Goal: Entertainment & Leisure: Consume media (video, audio)

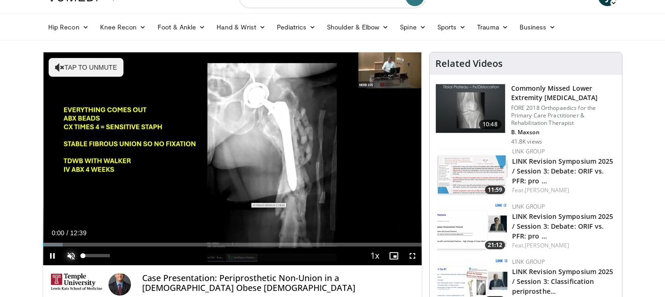
click at [68, 258] on span "Video Player" at bounding box center [71, 256] width 19 height 19
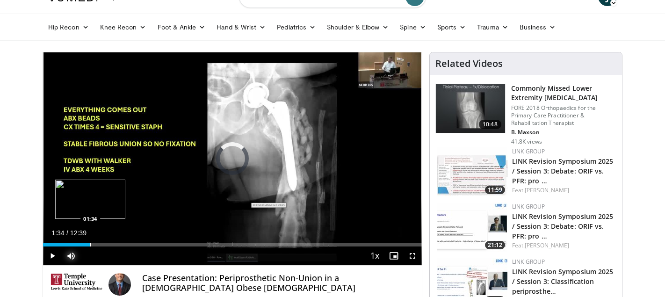
click at [90, 242] on div "Loaded : 0.00% 01:34 01:34" at bounding box center [232, 242] width 379 height 9
click at [86, 243] on div "Progress Bar" at bounding box center [86, 245] width 1 height 4
click at [78, 243] on div "Progress Bar" at bounding box center [78, 245] width 1 height 4
click at [105, 244] on div "Progress Bar" at bounding box center [105, 245] width 1 height 4
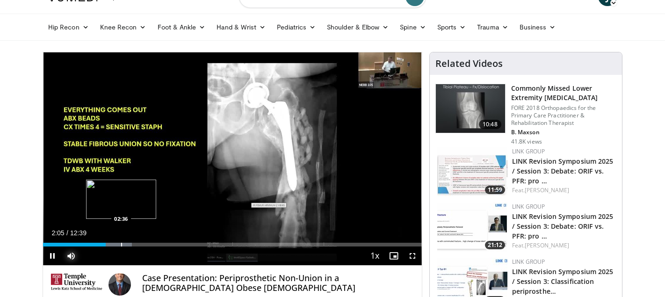
click at [121, 246] on div "Progress Bar" at bounding box center [121, 245] width 1 height 4
click at [143, 245] on div "Progress Bar" at bounding box center [143, 245] width 1 height 4
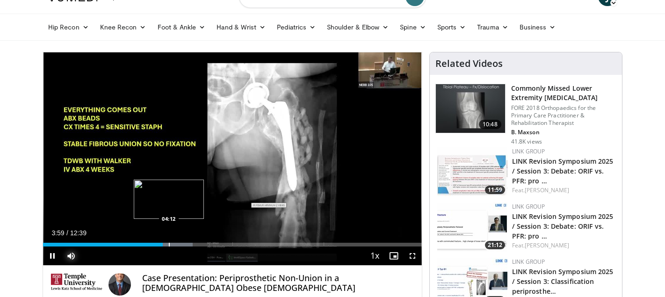
click at [168, 243] on div "Loaded : 39.56% 03:59 04:12" at bounding box center [232, 245] width 379 height 4
click at [191, 244] on div "Progress Bar" at bounding box center [191, 245] width 1 height 4
click at [201, 244] on div "Progress Bar" at bounding box center [201, 245] width 1 height 4
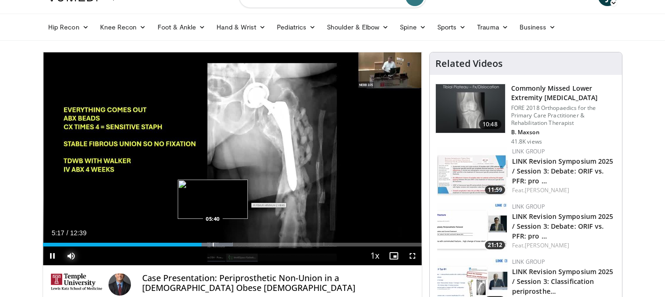
click at [213, 245] on div "Progress Bar" at bounding box center [213, 245] width 1 height 4
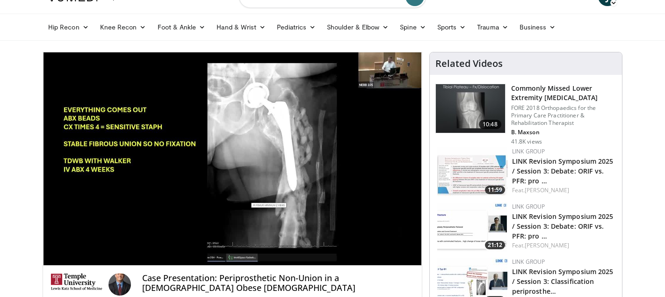
click at [232, 245] on video-js "**********" at bounding box center [232, 158] width 379 height 213
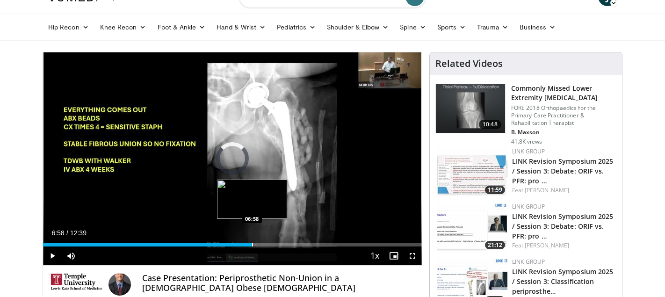
click at [252, 245] on div "Progress Bar" at bounding box center [252, 245] width 1 height 4
click at [249, 245] on div "Progress Bar" at bounding box center [249, 245] width 1 height 4
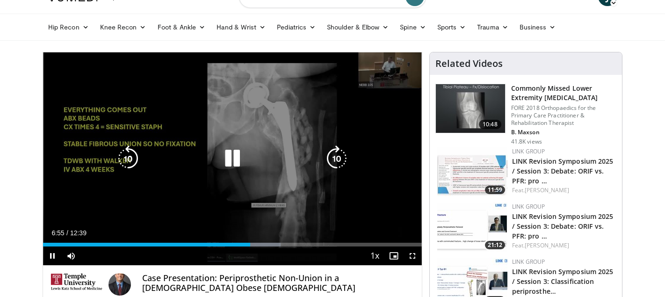
click at [239, 246] on div "06:55" at bounding box center [146, 245] width 207 height 4
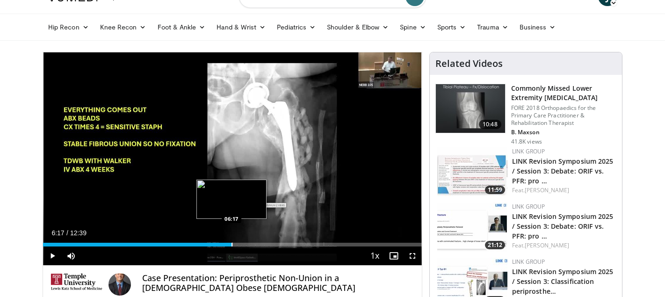
click at [232, 245] on div "Progress Bar" at bounding box center [232, 245] width 1 height 4
click at [227, 243] on div "Progress Bar" at bounding box center [227, 245] width 1 height 4
click at [240, 243] on div "Progress Bar" at bounding box center [240, 245] width 1 height 4
click at [255, 244] on div "Progress Bar" at bounding box center [255, 245] width 1 height 4
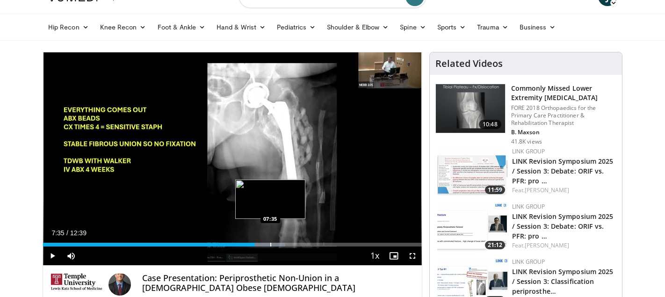
click at [270, 245] on div "Progress Bar" at bounding box center [270, 245] width 1 height 4
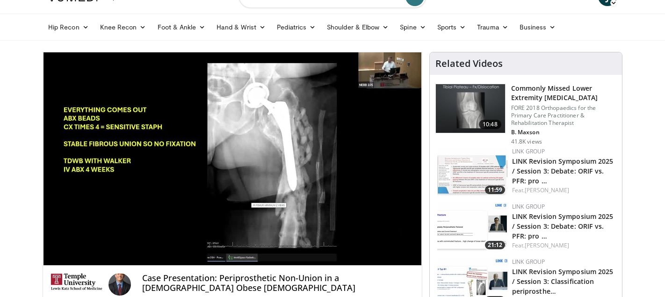
click at [282, 244] on video-js "**********" at bounding box center [232, 158] width 379 height 213
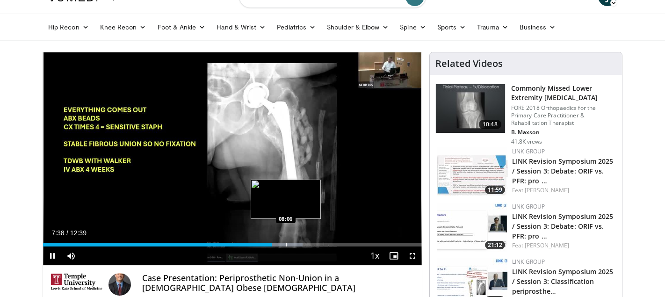
click at [286, 244] on div "Progress Bar" at bounding box center [286, 245] width 1 height 4
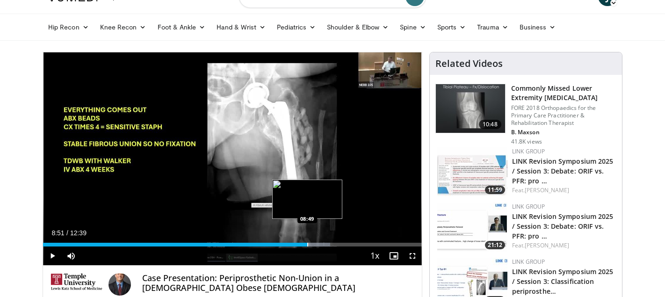
click at [308, 243] on div "Progress Bar" at bounding box center [307, 245] width 1 height 4
click at [335, 242] on div "Loaded : 79.12% 08:59 09:43" at bounding box center [232, 242] width 379 height 9
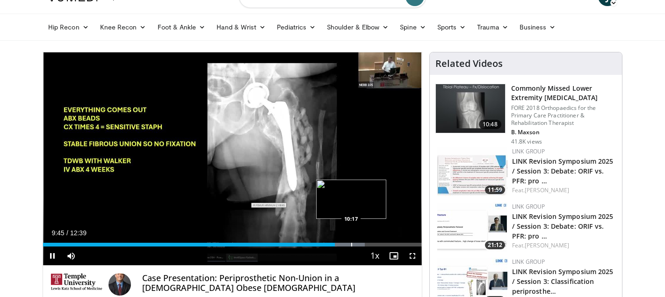
click at [351, 246] on div "Progress Bar" at bounding box center [351, 245] width 1 height 4
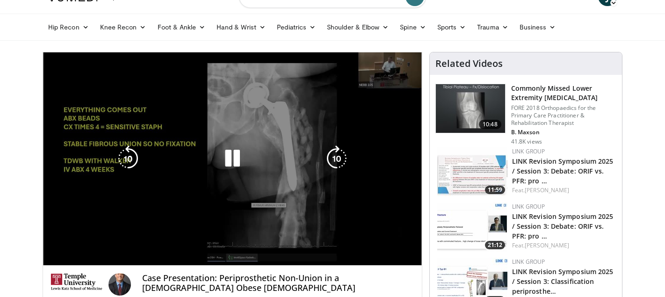
click at [364, 245] on div "10 seconds Tap to unmute" at bounding box center [232, 158] width 379 height 213
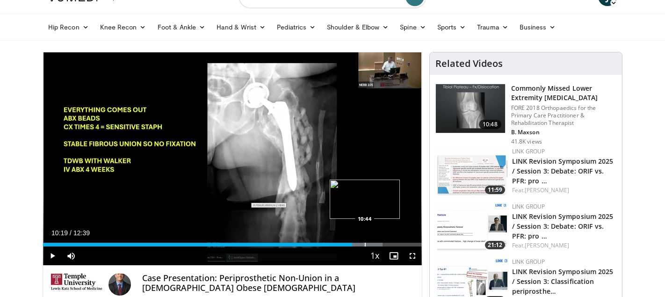
click at [365, 246] on div "Progress Bar" at bounding box center [365, 245] width 1 height 4
click at [54, 253] on span "Video Player" at bounding box center [52, 256] width 19 height 19
click at [380, 244] on div "Progress Bar" at bounding box center [380, 245] width 1 height 4
click at [402, 243] on div "Progress Bar" at bounding box center [402, 245] width 1 height 4
click at [410, 243] on div "Progress Bar" at bounding box center [410, 245] width 1 height 4
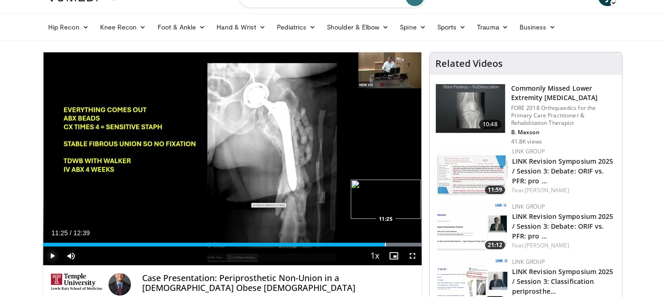
click at [385, 243] on div "Progress Bar" at bounding box center [385, 245] width 1 height 4
click at [382, 243] on div "Progress Bar" at bounding box center [381, 245] width 1 height 4
